Goal: Task Accomplishment & Management: Manage account settings

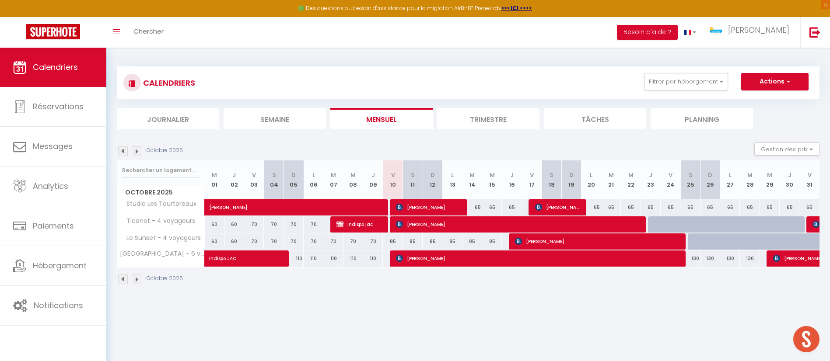
select select "KO"
select select "0"
click at [253, 206] on span "[PERSON_NAME]" at bounding box center [299, 203] width 181 height 17
select select "OK"
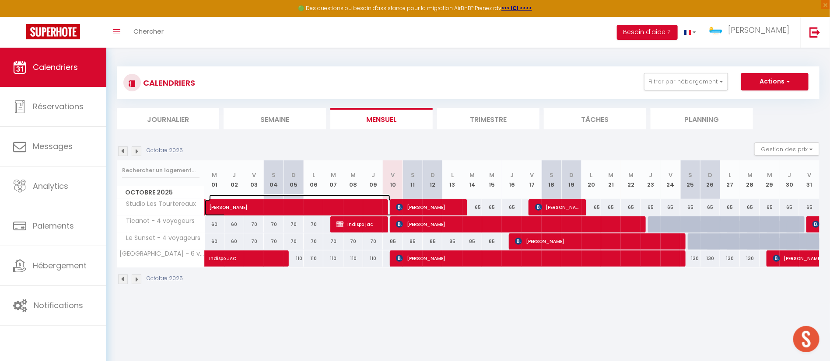
select select "42320"
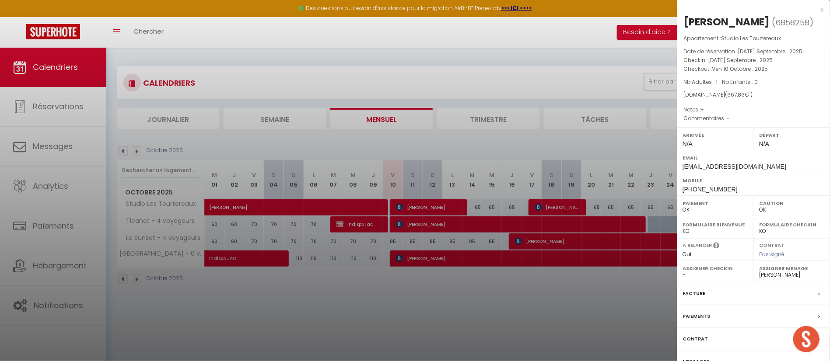
click at [119, 150] on div at bounding box center [415, 180] width 830 height 361
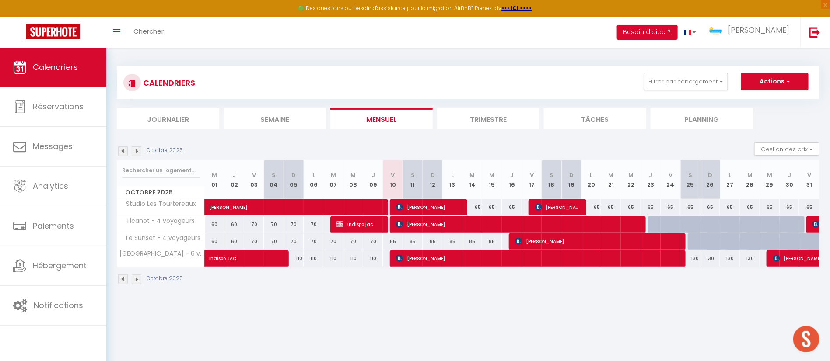
click at [122, 148] on img at bounding box center [123, 152] width 10 height 10
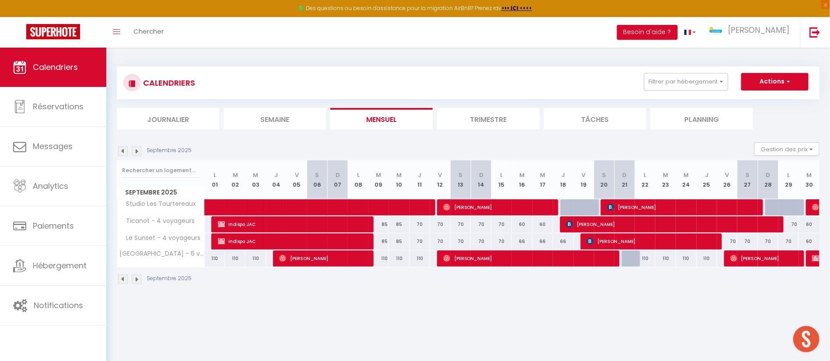
click at [134, 147] on img at bounding box center [137, 152] width 10 height 10
select select "0"
select select "42320"
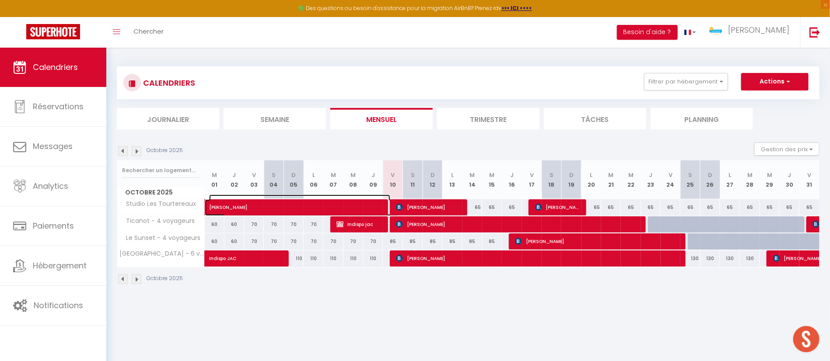
click at [227, 209] on span "[PERSON_NAME]" at bounding box center [299, 203] width 181 height 17
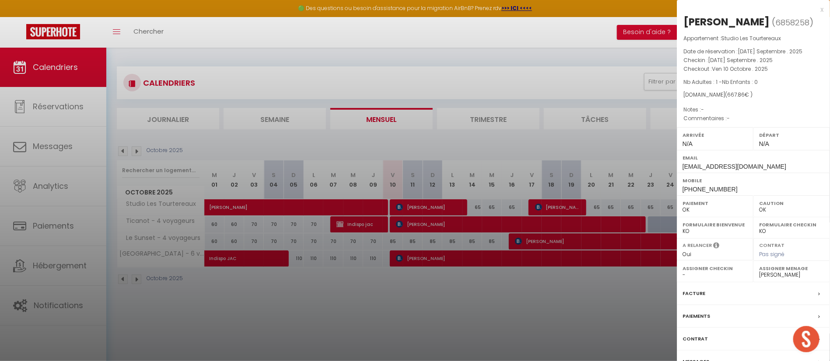
click at [299, 138] on div at bounding box center [415, 180] width 830 height 361
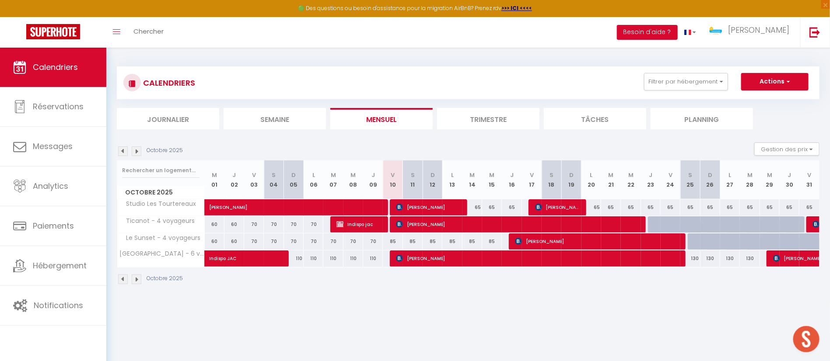
click at [126, 147] on img at bounding box center [123, 152] width 10 height 10
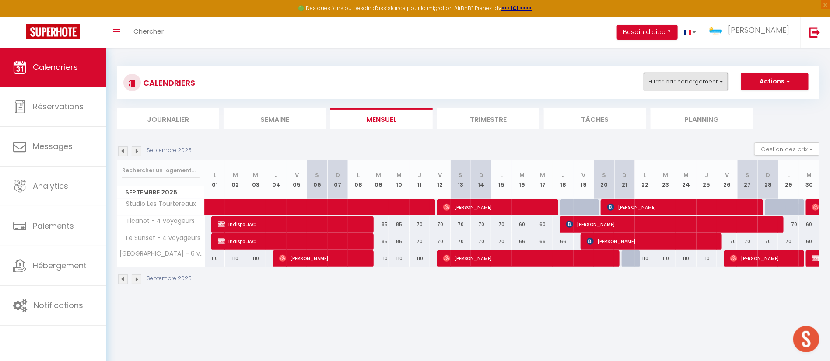
click at [688, 81] on button "Filtrer par hébergement" at bounding box center [686, 82] width 84 height 18
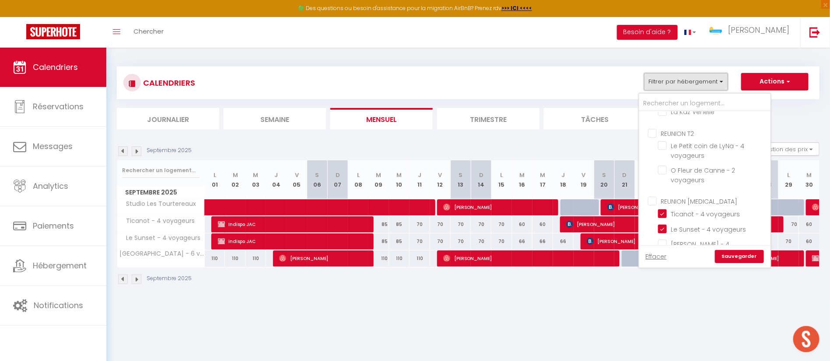
scroll to position [350, 0]
click at [663, 232] on input "L'Odyssée - 4 voyageurs" at bounding box center [712, 236] width 109 height 9
checkbox input "true"
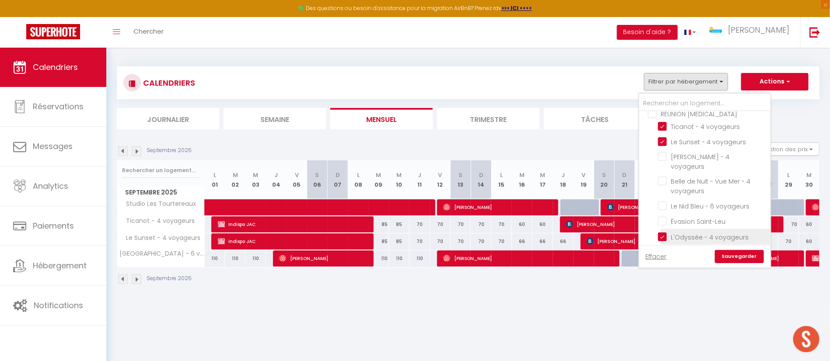
checkbox input "false"
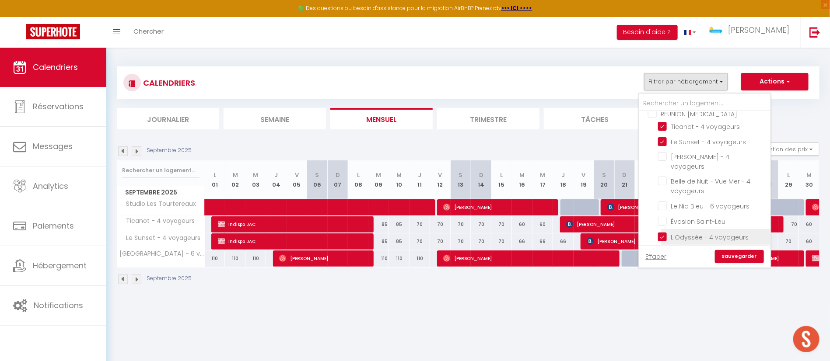
checkbox input "false"
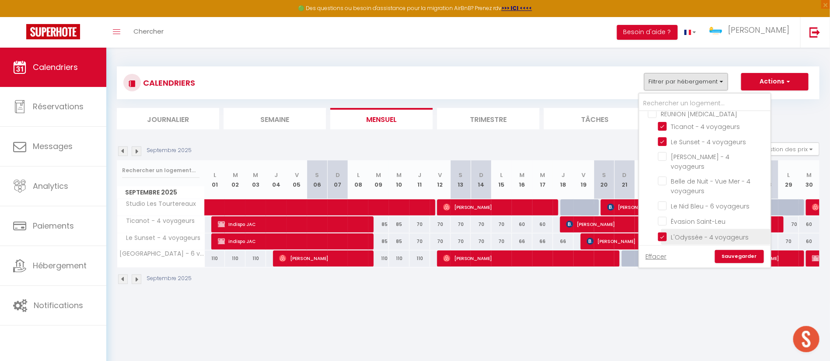
checkbox input "false"
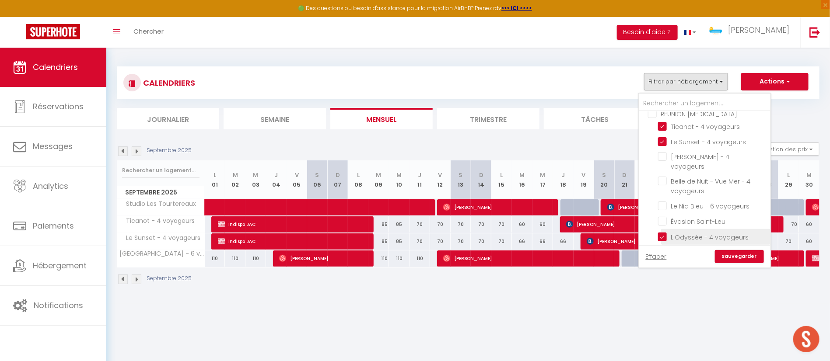
checkbox input "false"
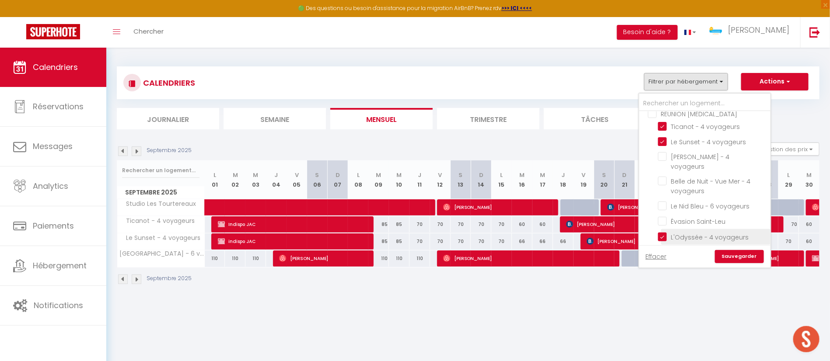
checkbox input "false"
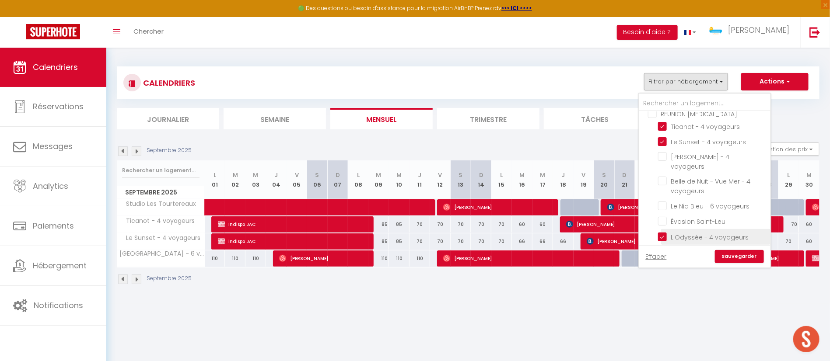
checkbox input "false"
click at [733, 253] on link "Sauvegarder" at bounding box center [739, 256] width 49 height 13
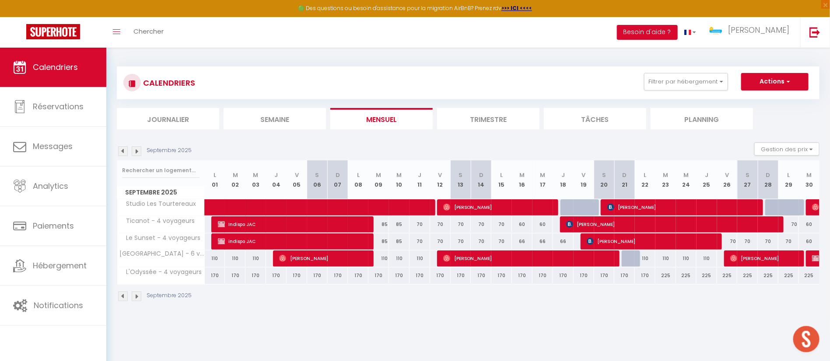
click at [135, 154] on img at bounding box center [137, 152] width 10 height 10
